Goal: Task Accomplishment & Management: Use online tool/utility

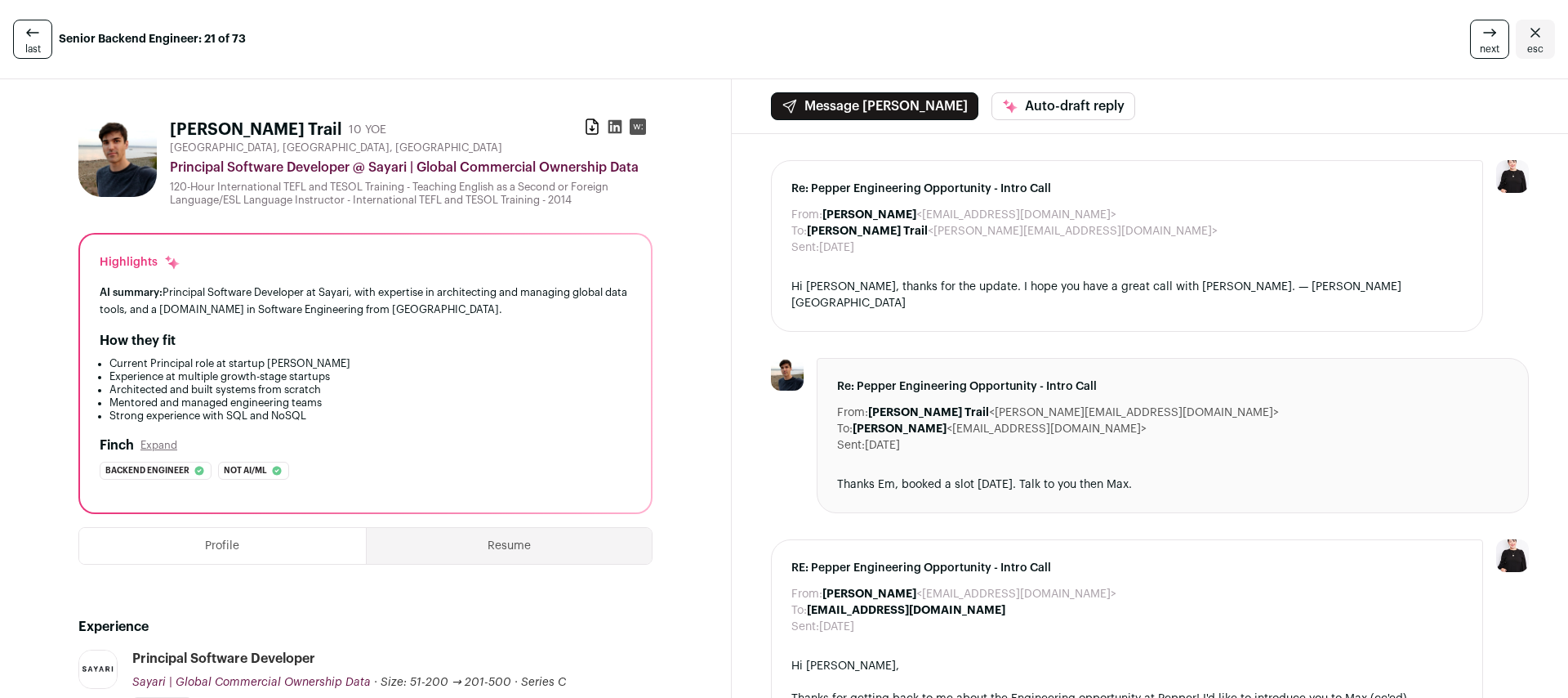
drag, startPoint x: 654, startPoint y: 168, endPoint x: 370, endPoint y: 167, distance: 284.0
copy div "Sayari | Global Commercial Ownership Data"
drag, startPoint x: 175, startPoint y: 168, endPoint x: 285, endPoint y: 170, distance: 110.0
click at [285, 170] on div "Principal Software Developer @ Sayari | Global Commercial Ownership Data" at bounding box center [411, 167] width 483 height 19
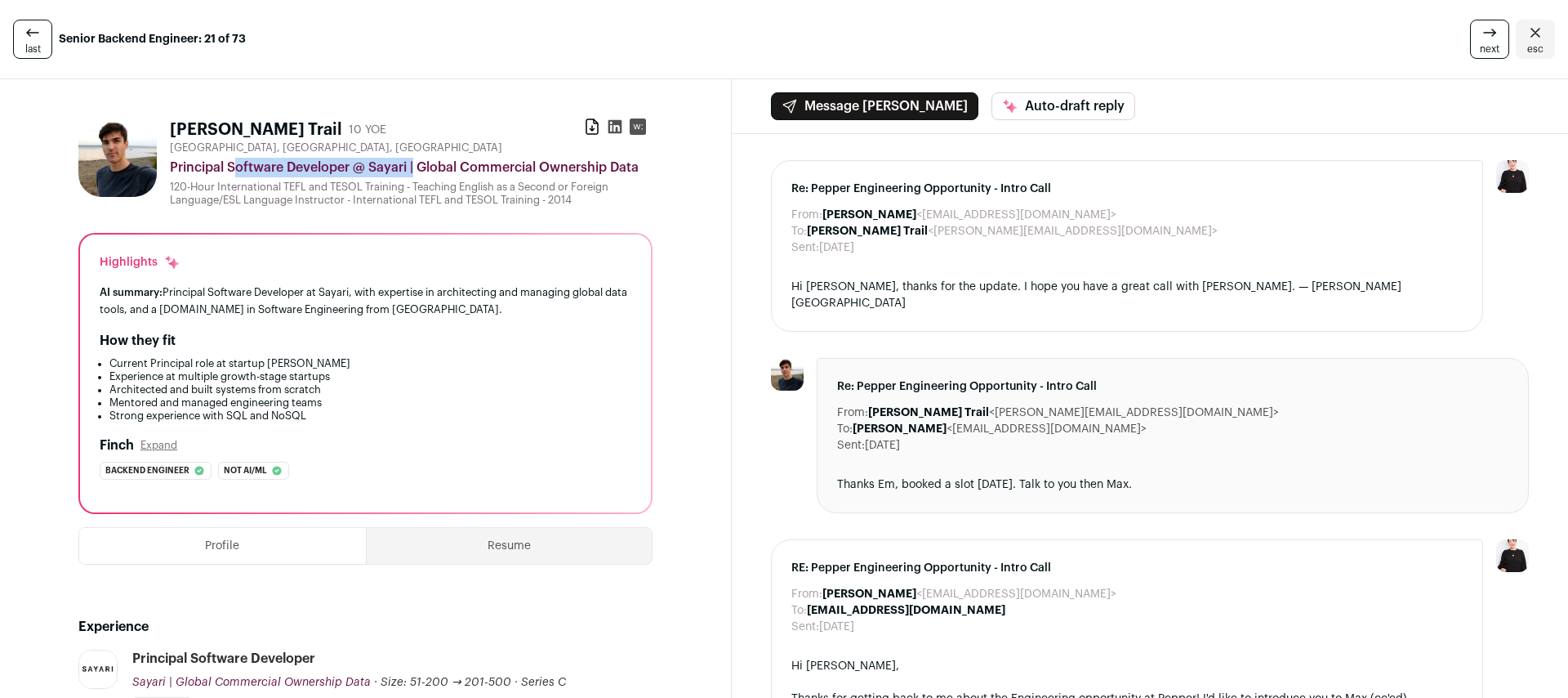
drag, startPoint x: 318, startPoint y: 162, endPoint x: 172, endPoint y: 162, distance: 146.0
click at [172, 162] on div "Principal Software Developer @ Sayari | Global Commercial Ownership Data" at bounding box center [411, 167] width 483 height 19
copy div "Principal Software Developer"
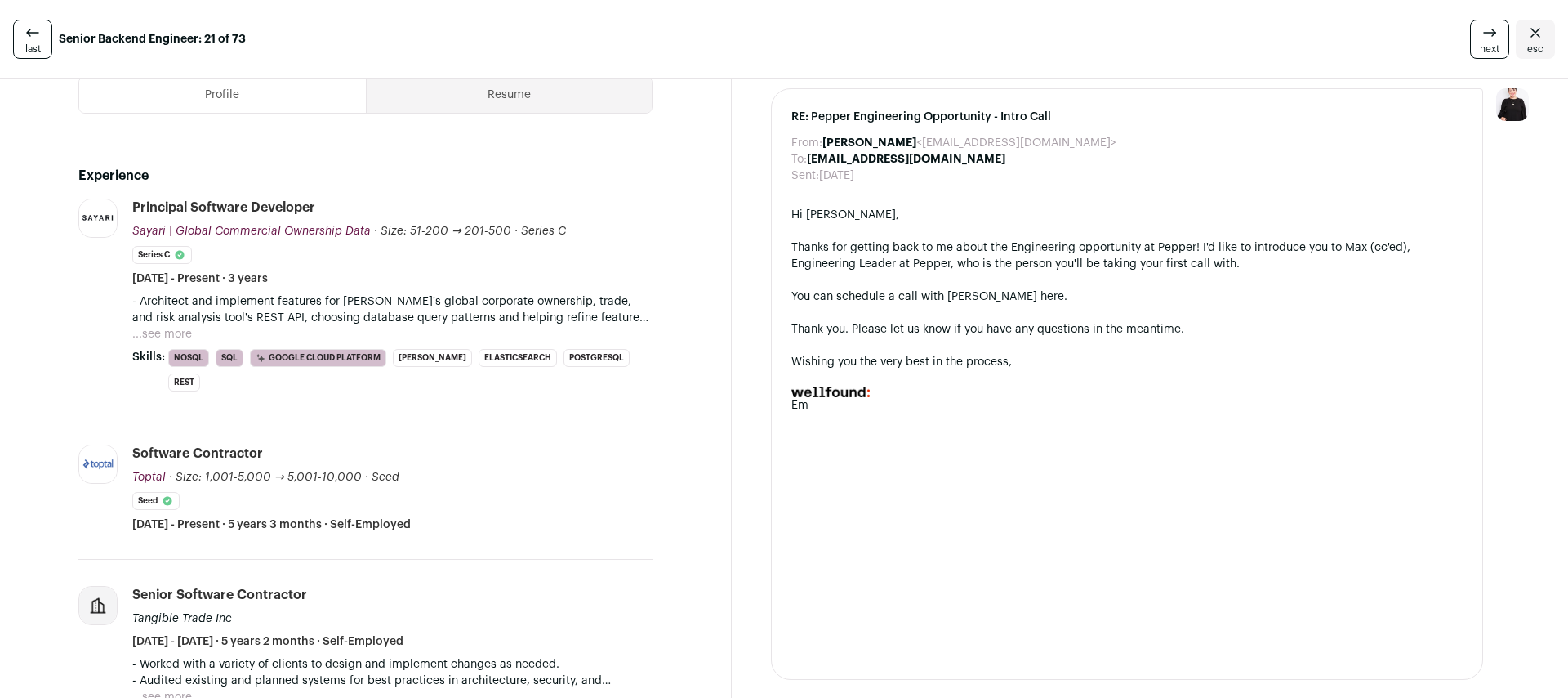
scroll to position [517, 0]
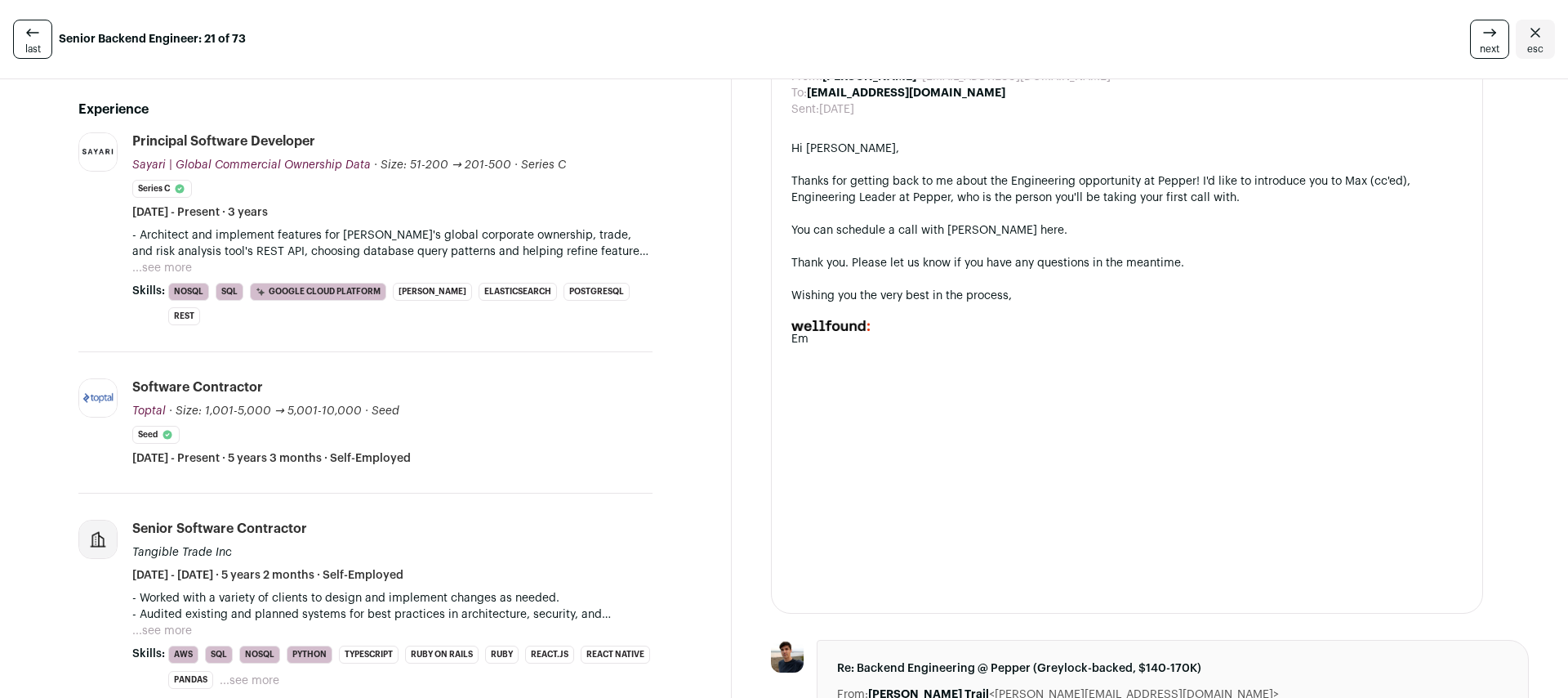
click at [155, 264] on button "...see more" at bounding box center [162, 268] width 59 height 16
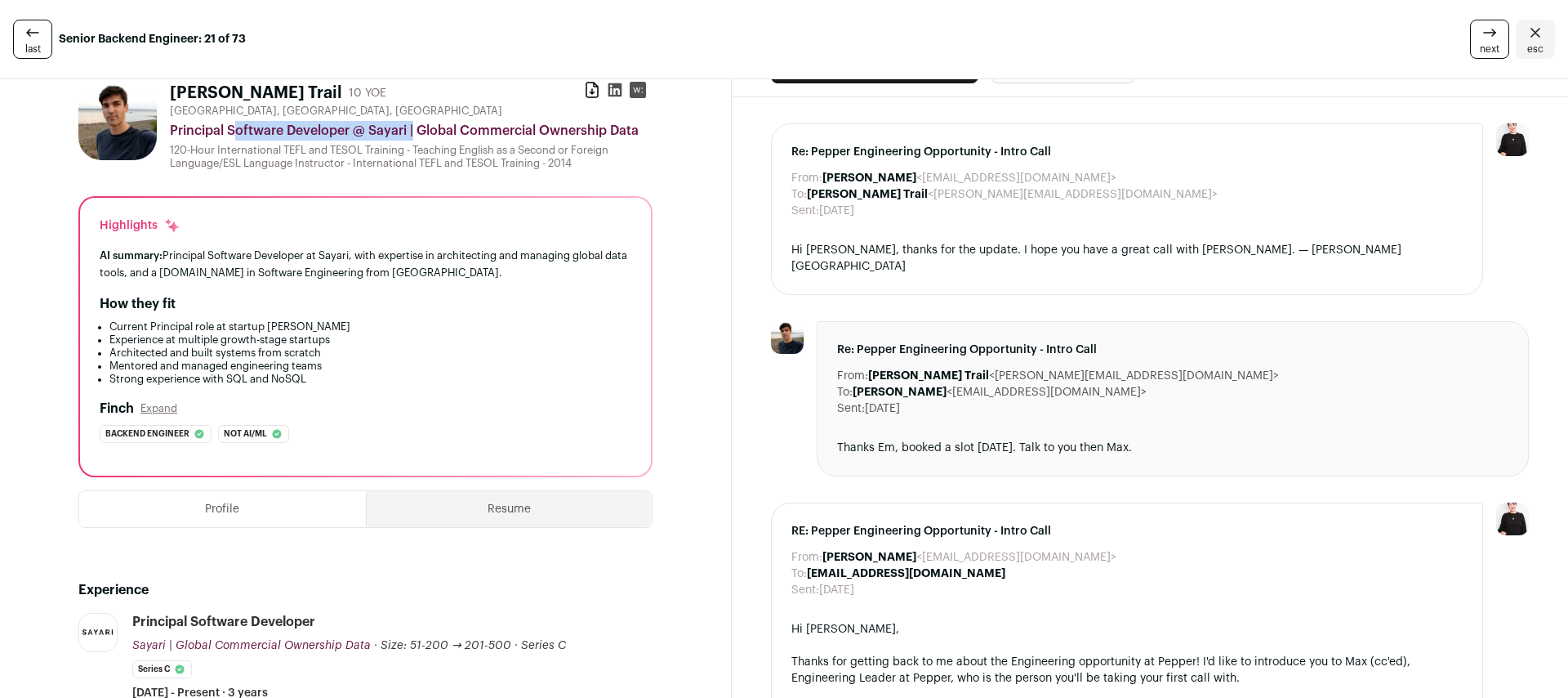
scroll to position [0, 0]
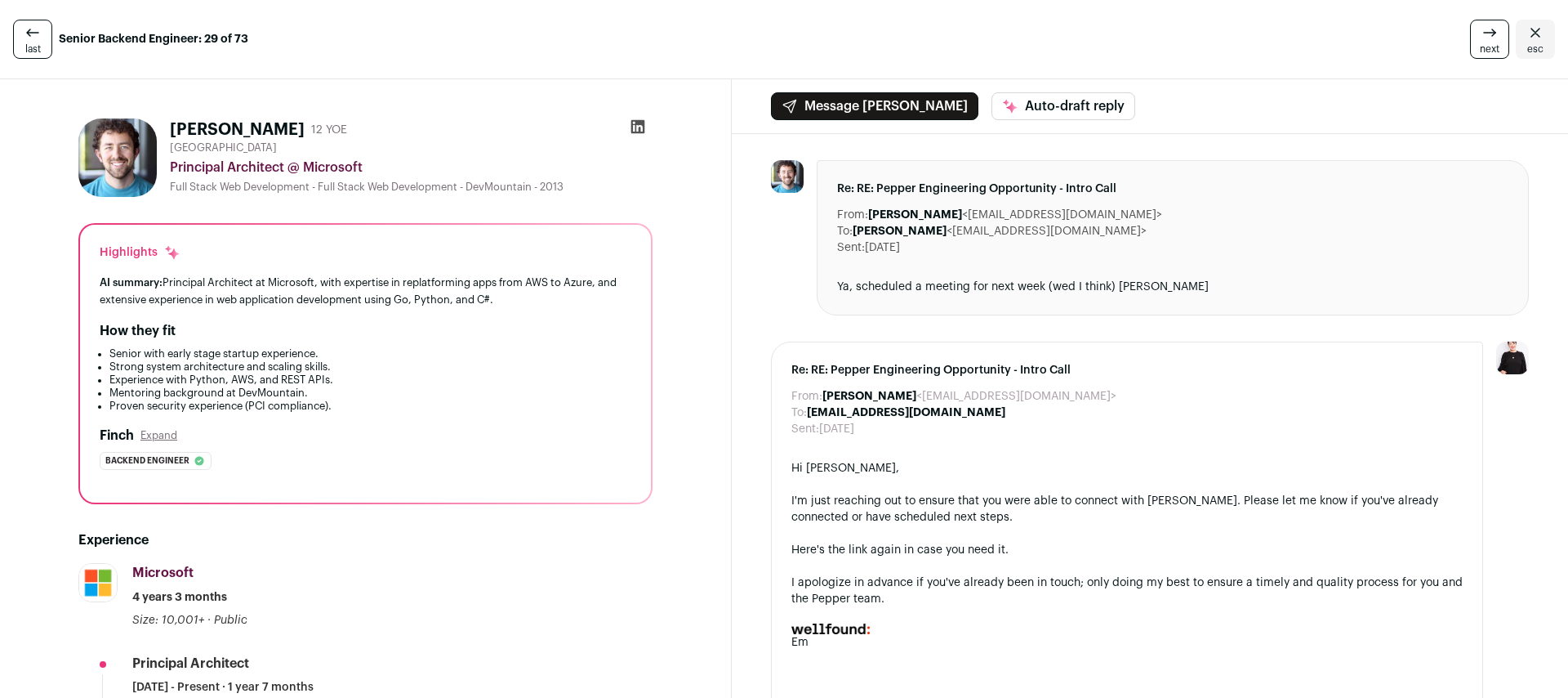
click at [332, 171] on div "Principal Architect @ Microsoft" at bounding box center [411, 167] width 483 height 19
copy div "Microsoft"
drag, startPoint x: 173, startPoint y: 166, endPoint x: 293, endPoint y: 168, distance: 120.0
click at [287, 166] on div "Principal Architect @ Microsoft" at bounding box center [411, 167] width 483 height 19
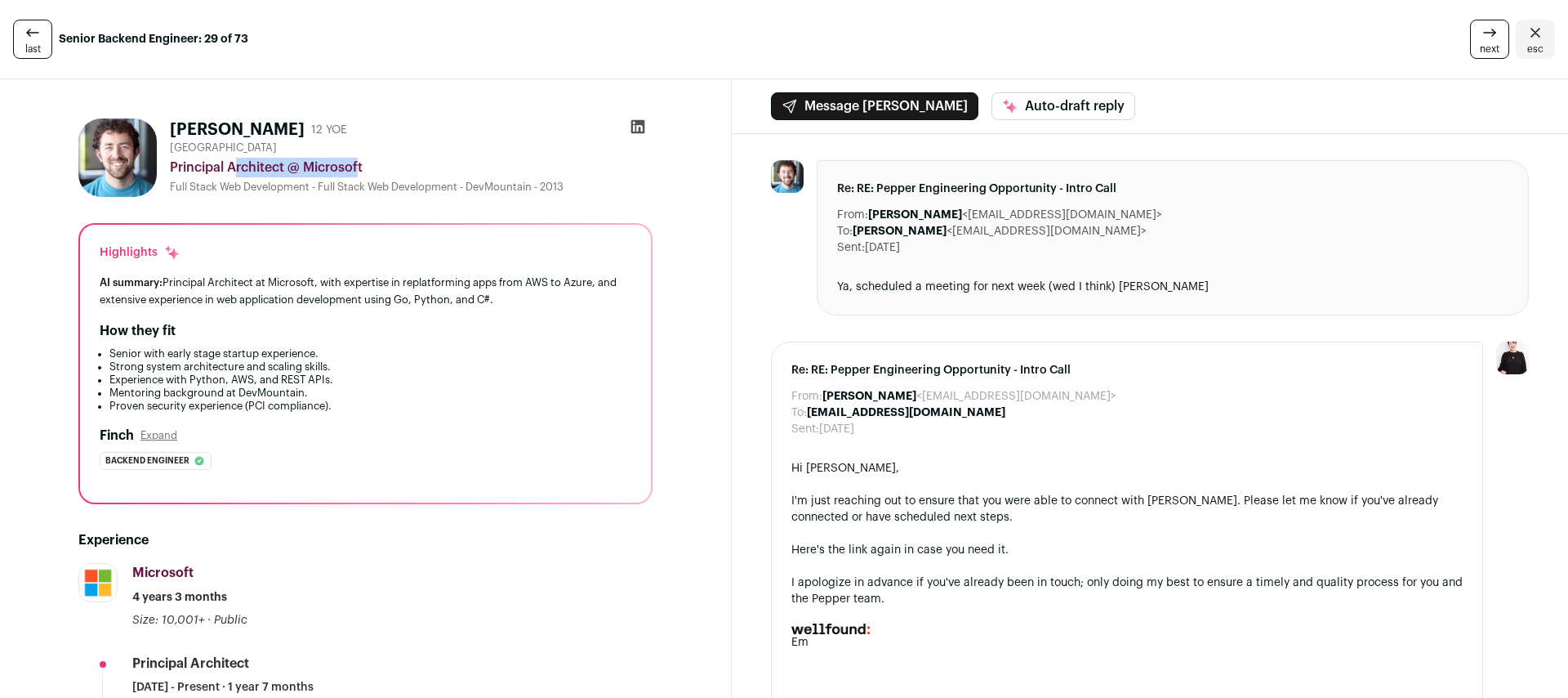
copy div "Principal Architect"
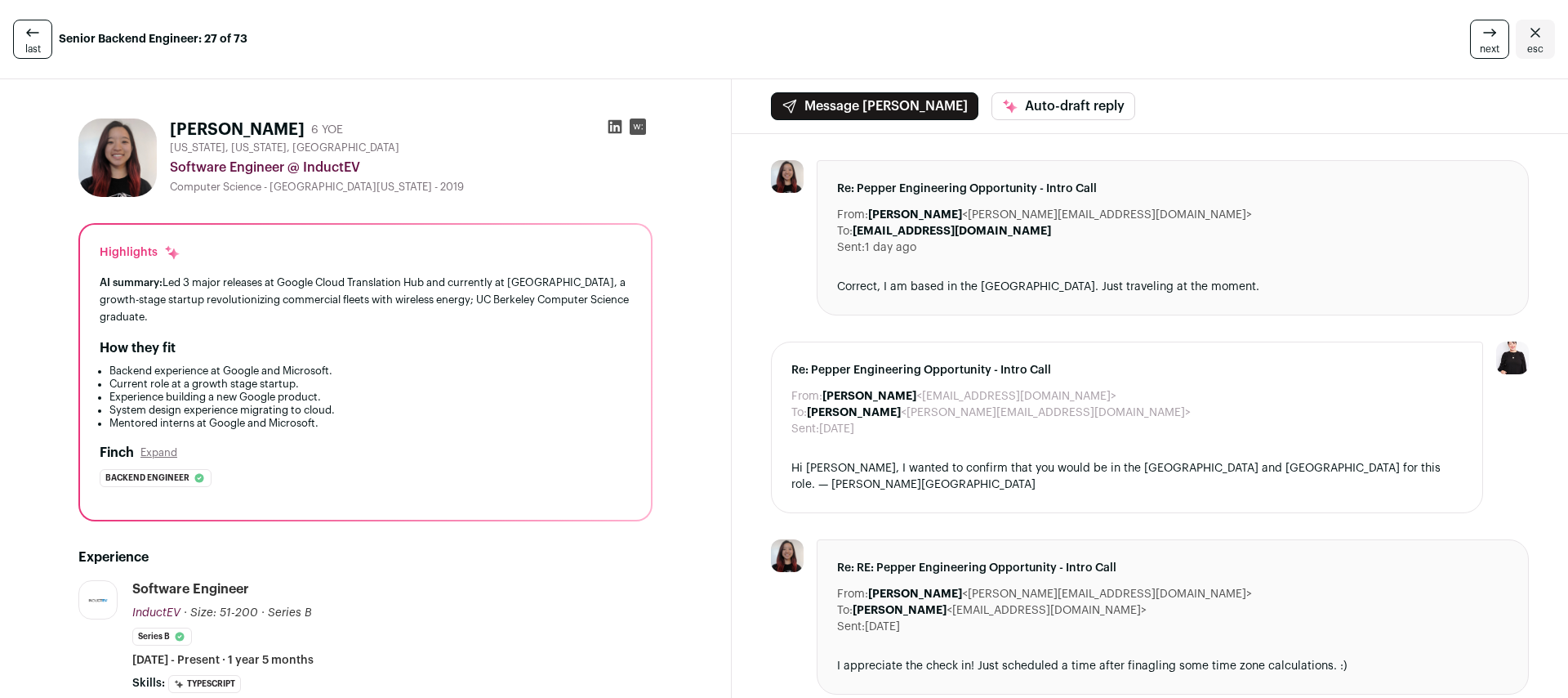
click at [326, 167] on div "Software Engineer @ InductEV" at bounding box center [411, 167] width 483 height 19
copy div "InductEV"
drag, startPoint x: 171, startPoint y: 168, endPoint x: 284, endPoint y: 171, distance: 113.0
click at [284, 171] on div "Software Engineer @ InductEV" at bounding box center [411, 167] width 483 height 19
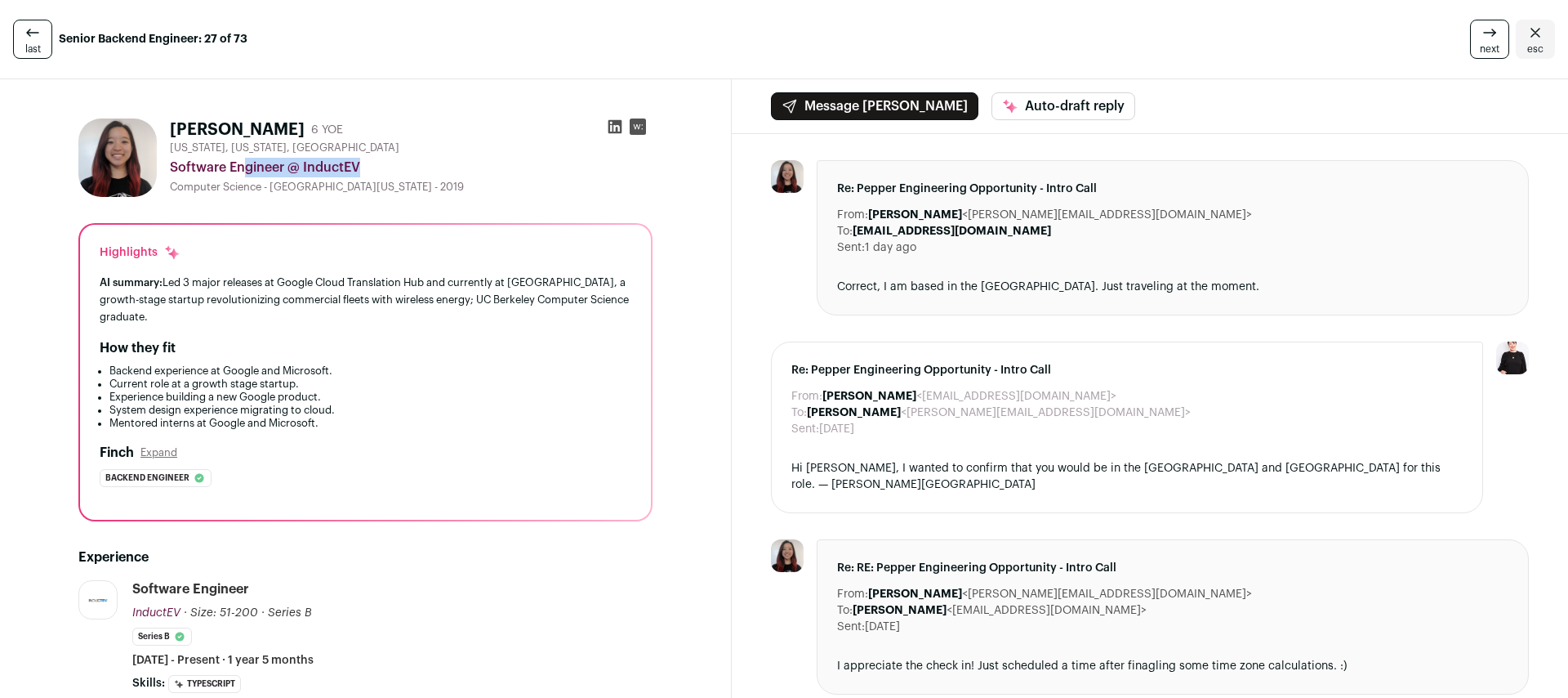
copy div "Software Engineer"
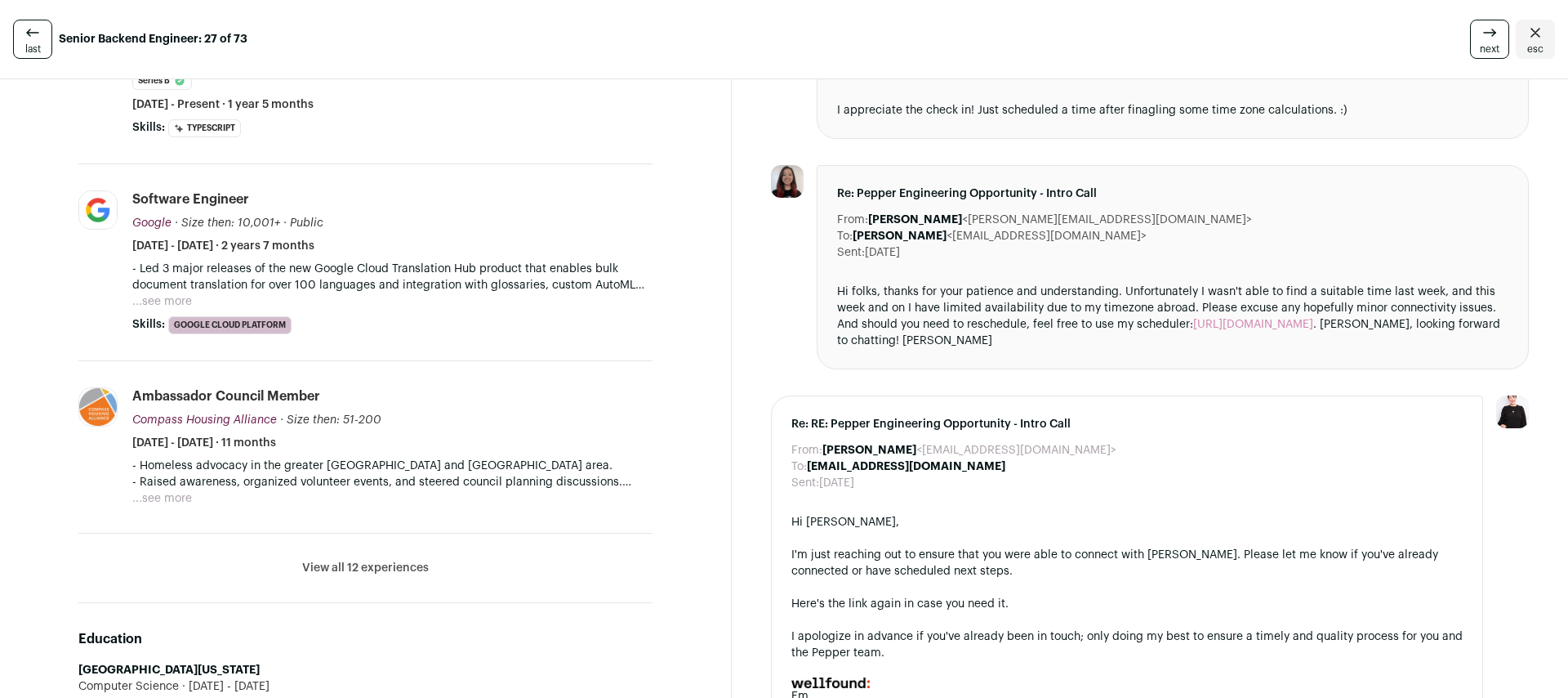
scroll to position [706, 0]
